Goal: Task Accomplishment & Management: Manage account settings

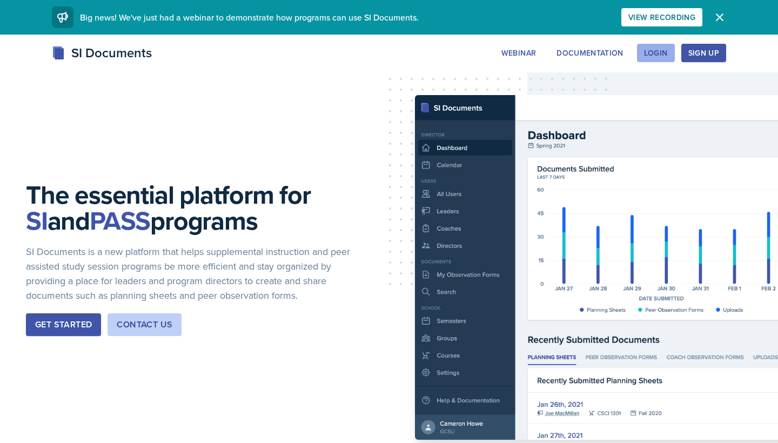
click at [662, 51] on div "Login" at bounding box center [656, 53] width 24 height 9
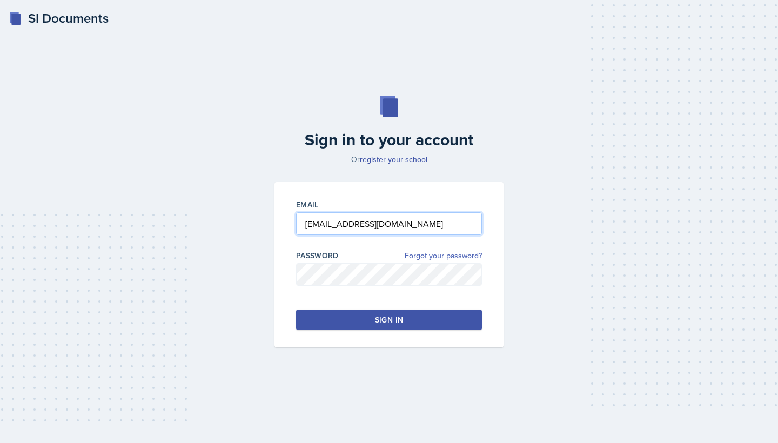
type input "[EMAIL_ADDRESS][DOMAIN_NAME]"
click at [401, 323] on div "Sign in" at bounding box center [389, 319] width 28 height 11
click at [386, 162] on link "register your school" at bounding box center [394, 159] width 68 height 11
click at [466, 224] on input "email" at bounding box center [389, 223] width 186 height 23
click at [449, 220] on input "email" at bounding box center [389, 223] width 186 height 23
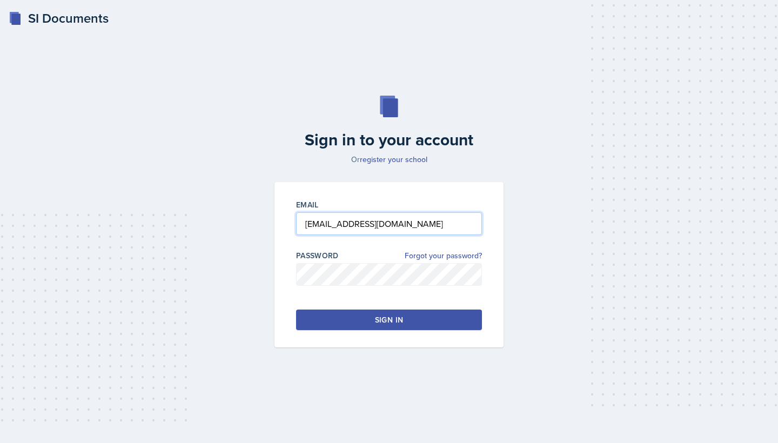
type input "[EMAIL_ADDRESS][DOMAIN_NAME]"
click at [419, 323] on button "Sign in" at bounding box center [389, 320] width 186 height 21
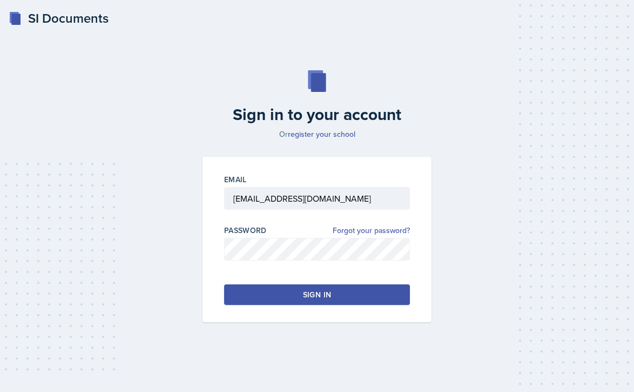
click at [312, 291] on div "Sign in" at bounding box center [317, 294] width 28 height 11
